Goal: Task Accomplishment & Management: Manage account settings

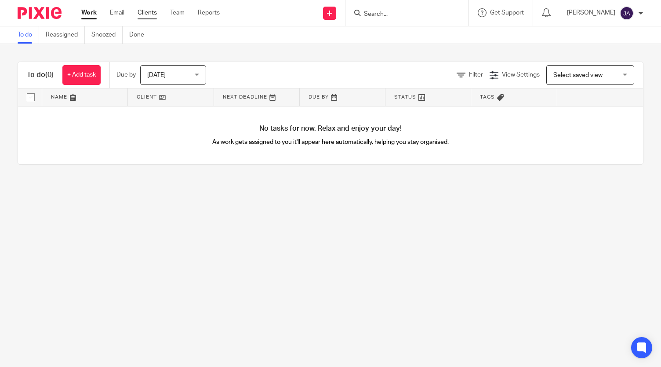
click at [147, 14] on link "Clients" at bounding box center [147, 12] width 19 height 9
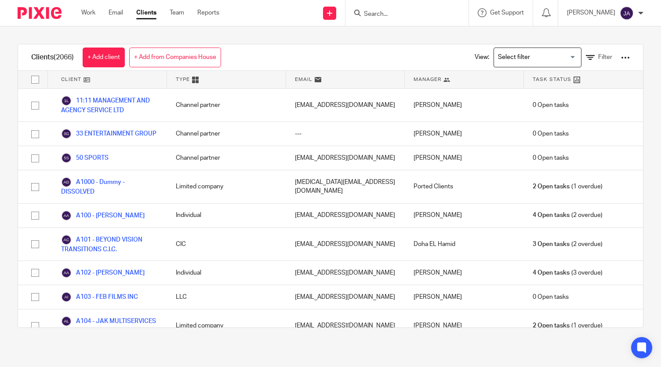
click at [553, 58] on input "Search for option" at bounding box center [535, 57] width 81 height 15
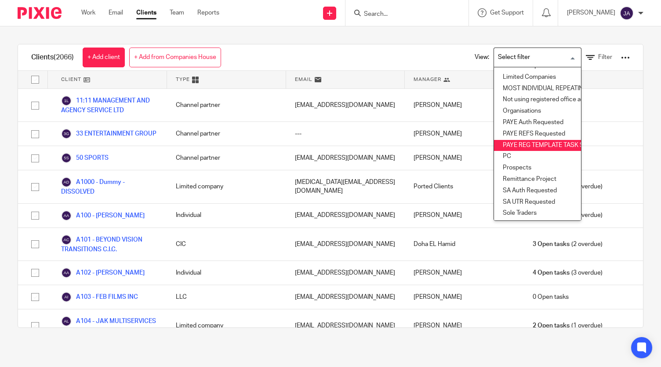
scroll to position [153, 0]
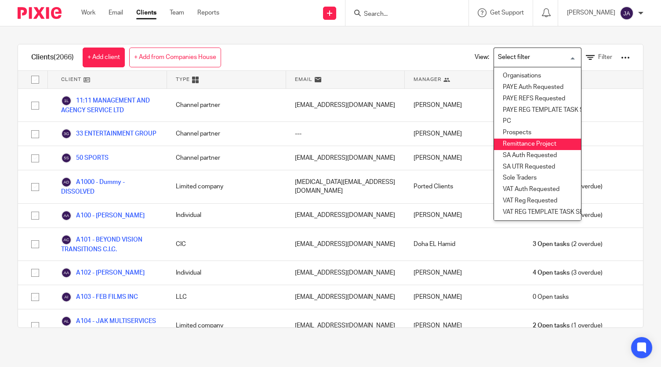
click at [516, 139] on li "Remittance Project" at bounding box center [537, 144] width 87 height 11
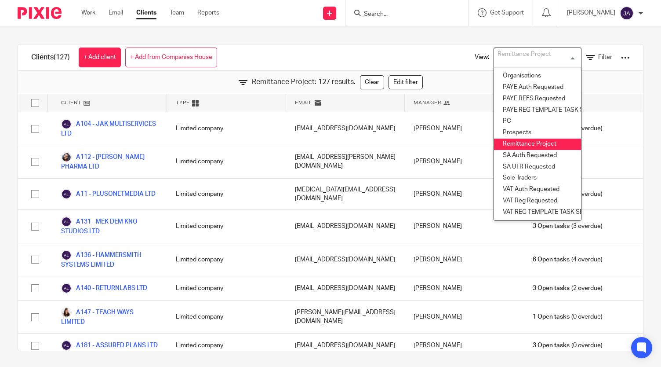
click at [508, 139] on li "Remittance Project" at bounding box center [537, 144] width 87 height 11
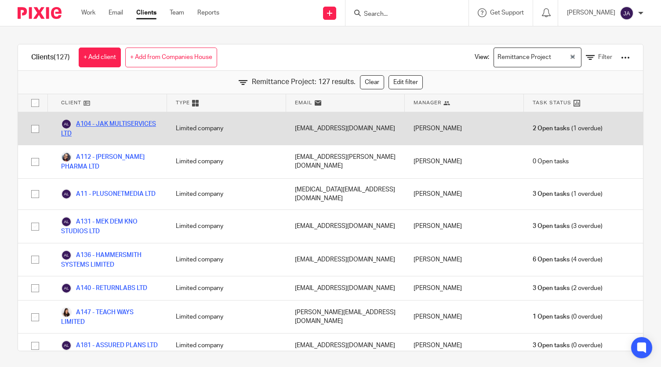
click at [103, 128] on link "A104 - JAK MULTISERVICES LTD" at bounding box center [109, 128] width 97 height 19
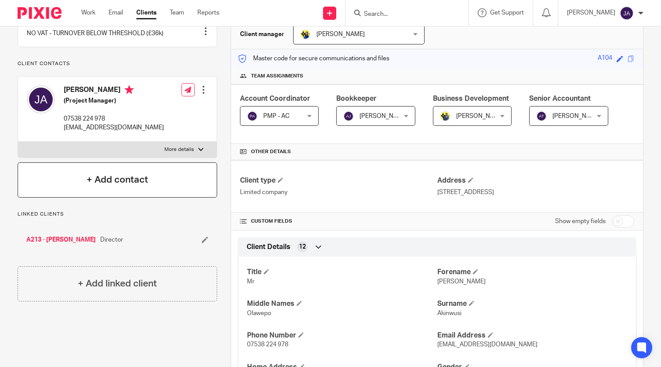
scroll to position [88, 0]
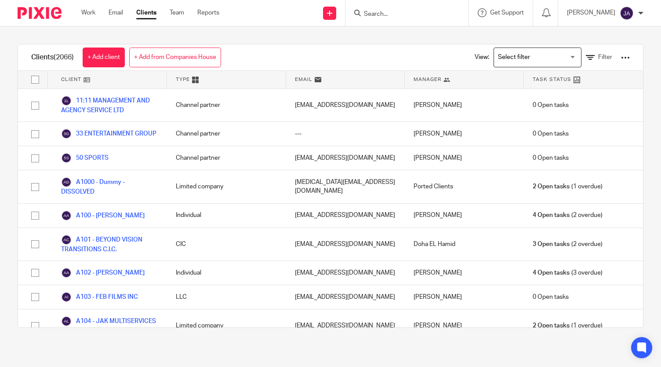
click at [532, 53] on input "Search for option" at bounding box center [535, 57] width 81 height 15
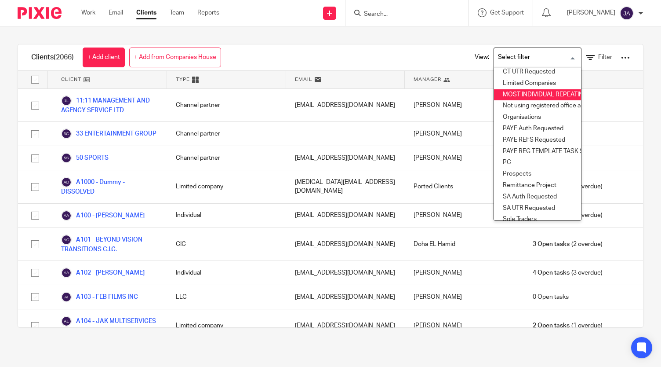
scroll to position [153, 0]
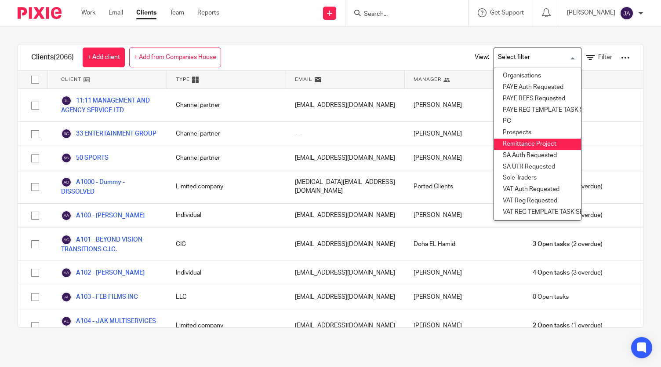
click at [509, 139] on li "Remittance Project" at bounding box center [537, 144] width 87 height 11
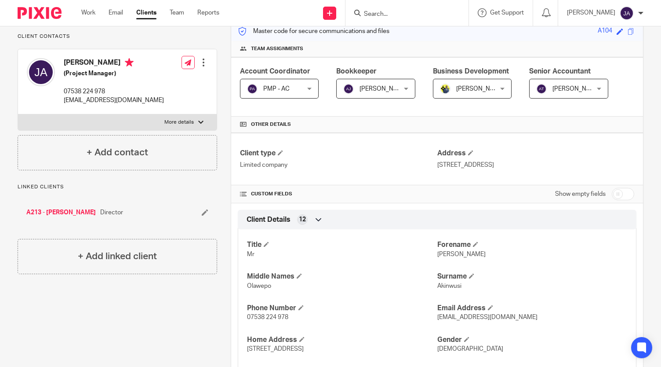
scroll to position [118, 0]
click at [613, 194] on input "checkbox" at bounding box center [623, 193] width 22 height 12
checkbox input "true"
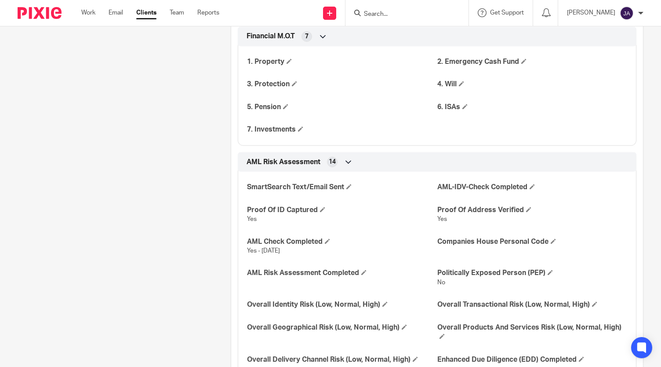
scroll to position [1241, 0]
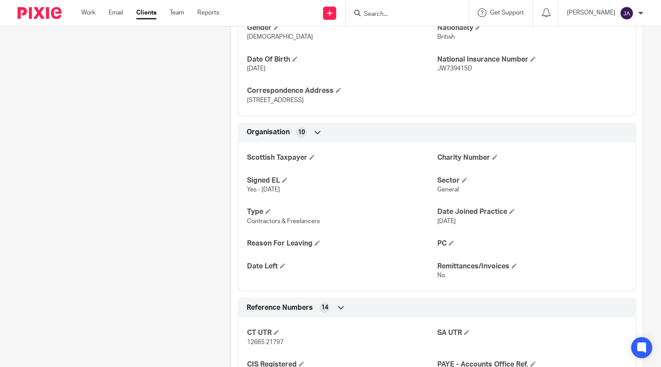
scroll to position [515, 0]
